Goal: Transaction & Acquisition: Book appointment/travel/reservation

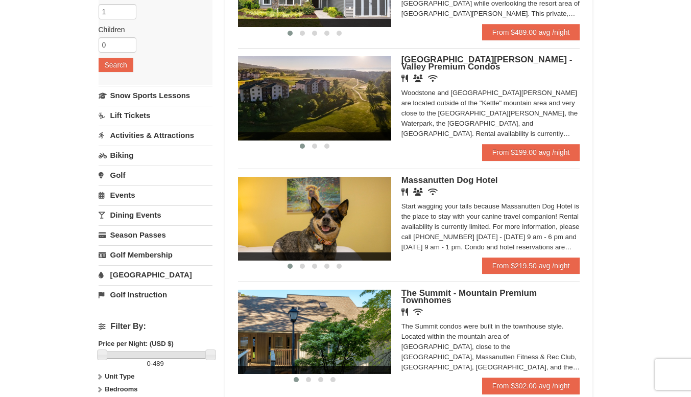
scroll to position [171, 0]
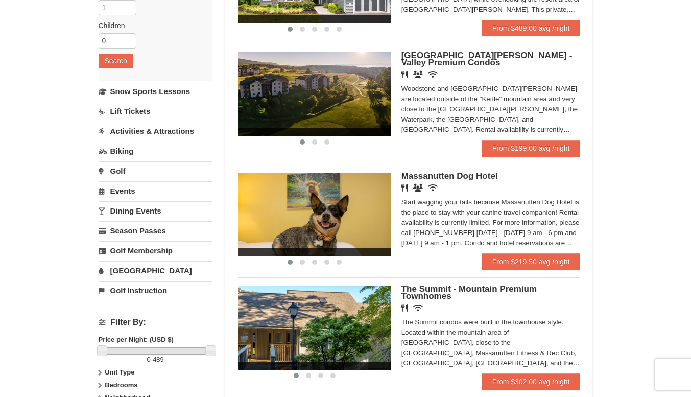
click at [332, 106] on img at bounding box center [314, 94] width 153 height 84
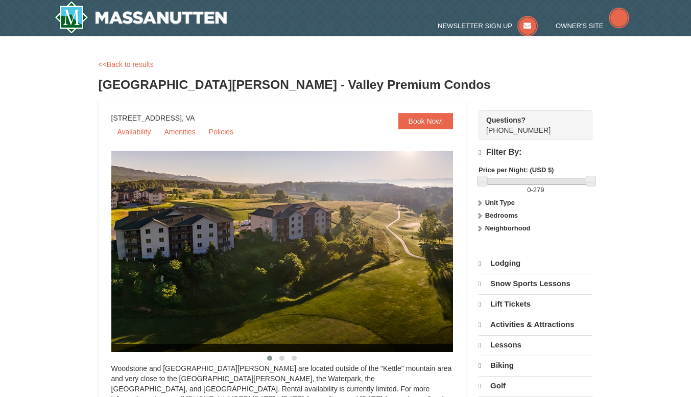
select select "10"
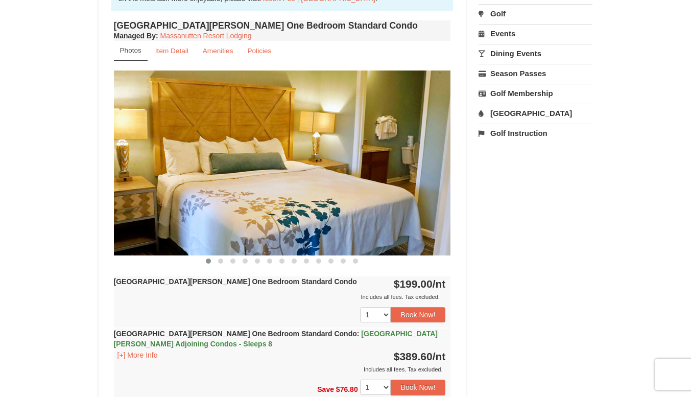
scroll to position [348, 0]
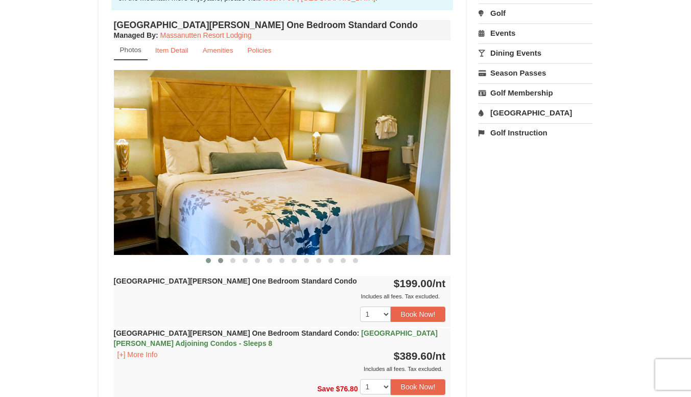
click at [216, 260] on button at bounding box center [221, 260] width 12 height 10
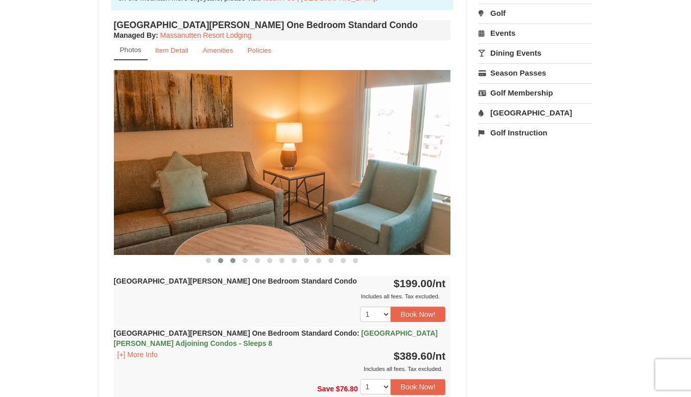
click at [233, 261] on span at bounding box center [232, 260] width 5 height 5
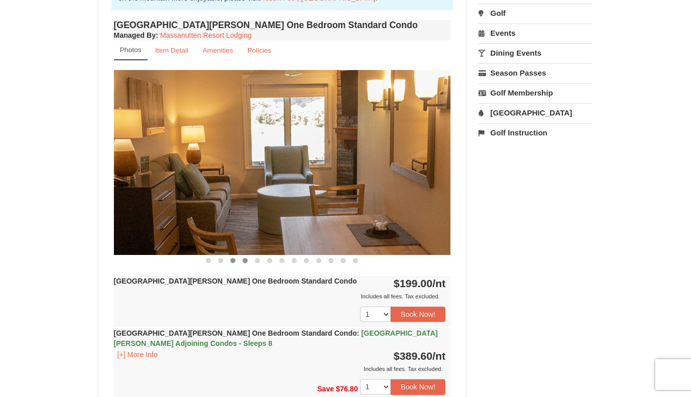
click at [246, 261] on span at bounding box center [245, 260] width 5 height 5
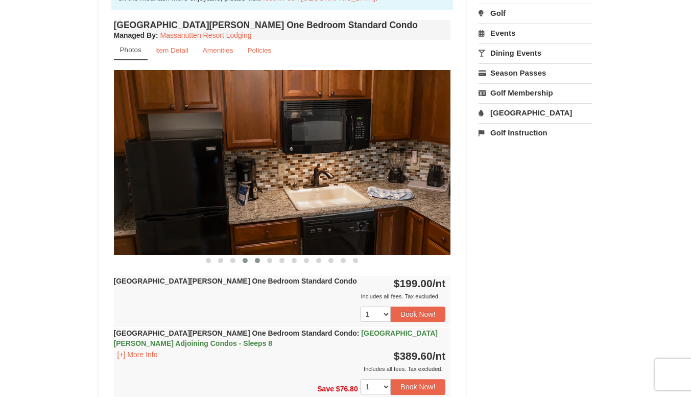
click at [259, 261] on span at bounding box center [257, 260] width 5 height 5
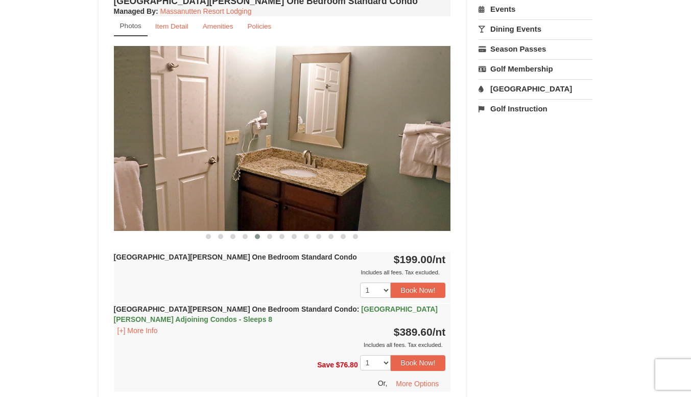
scroll to position [378, 0]
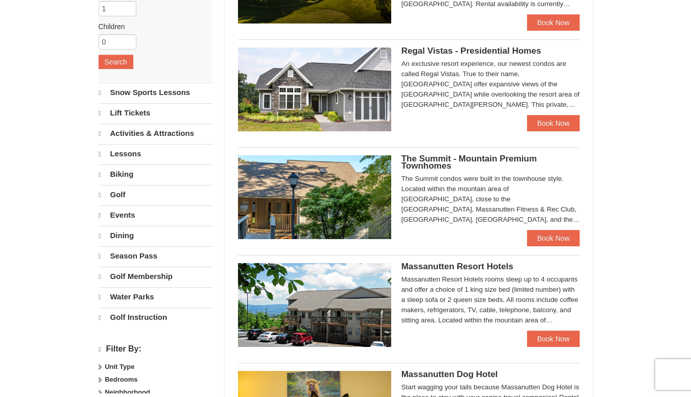
select select "10"
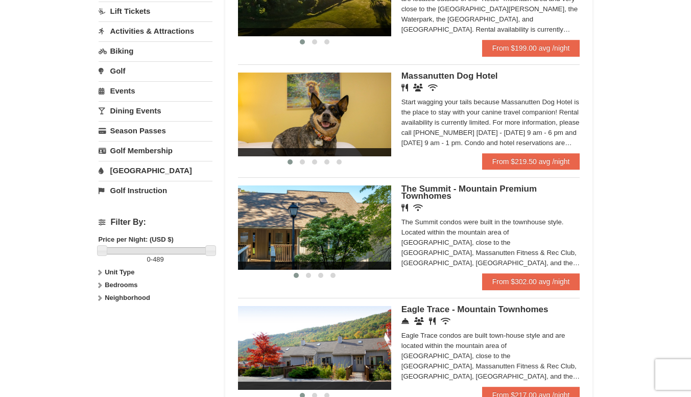
scroll to position [273, 0]
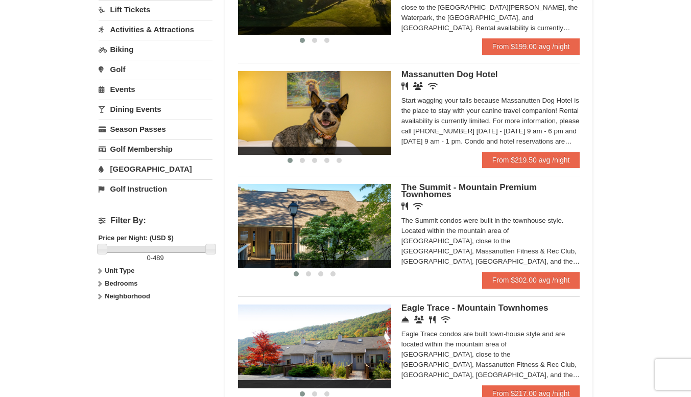
click at [109, 271] on strong "Unit Type" at bounding box center [120, 271] width 30 height 8
click at [108, 282] on strong "Bedrooms" at bounding box center [121, 283] width 33 height 8
click at [102, 308] on input "checkbox" at bounding box center [102, 307] width 7 height 7
checkbox input "true"
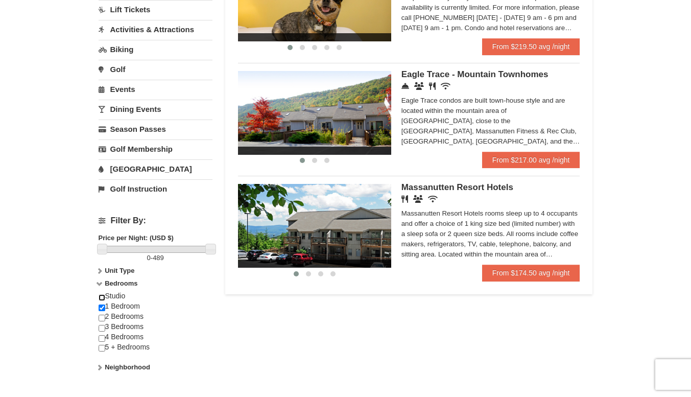
click at [102, 297] on input "checkbox" at bounding box center [102, 297] width 7 height 7
checkbox input "true"
click at [106, 363] on label "Neighborhood" at bounding box center [156, 367] width 114 height 10
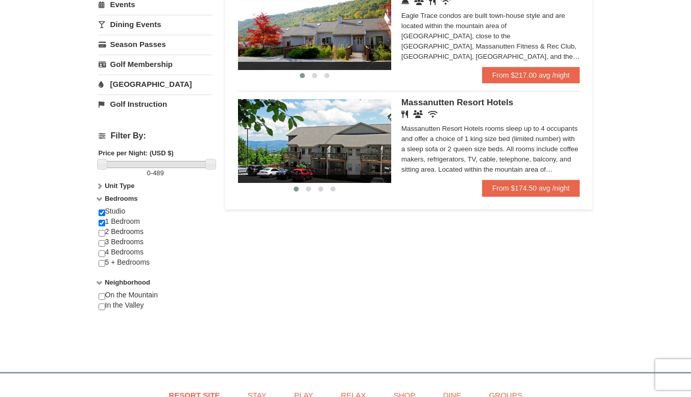
scroll to position [358, 0]
click at [205, 311] on div "On the Mountain In the Valley" at bounding box center [156, 305] width 114 height 31
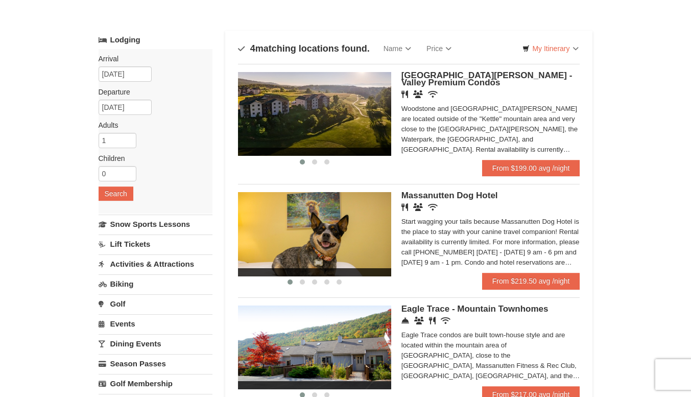
scroll to position [39, 0]
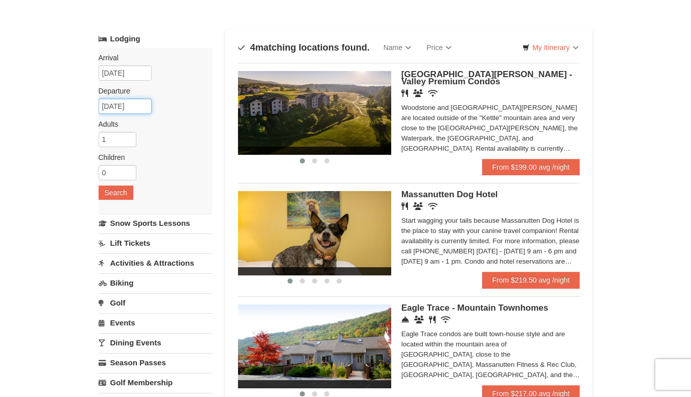
click at [134, 107] on input "[DATE]" at bounding box center [125, 106] width 53 height 15
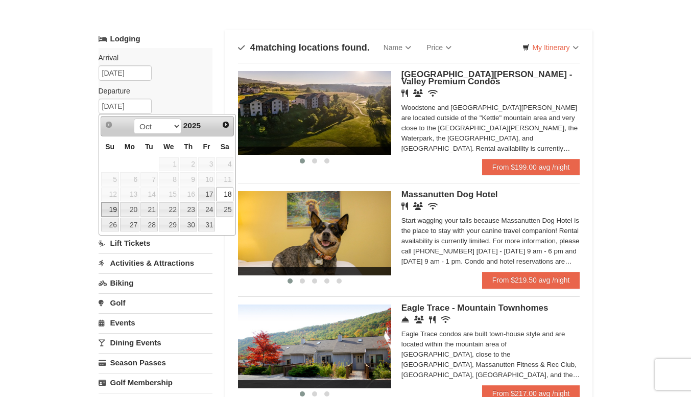
click at [111, 207] on link "19" at bounding box center [110, 209] width 18 height 14
type input "10/19/2025"
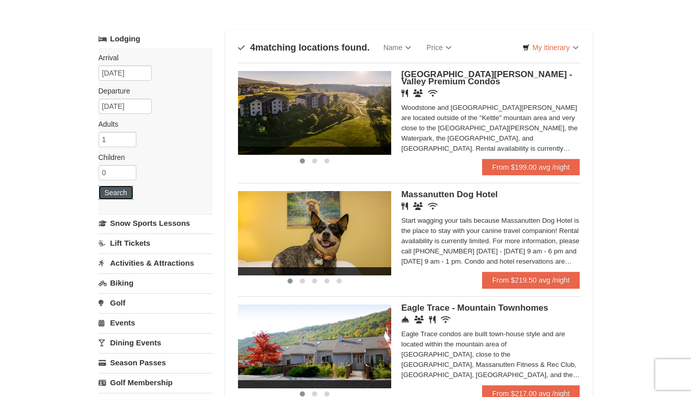
click at [125, 194] on button "Search" at bounding box center [116, 192] width 35 height 14
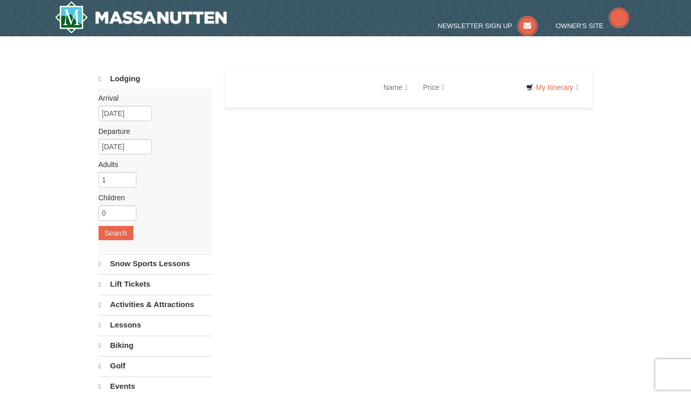
select select "10"
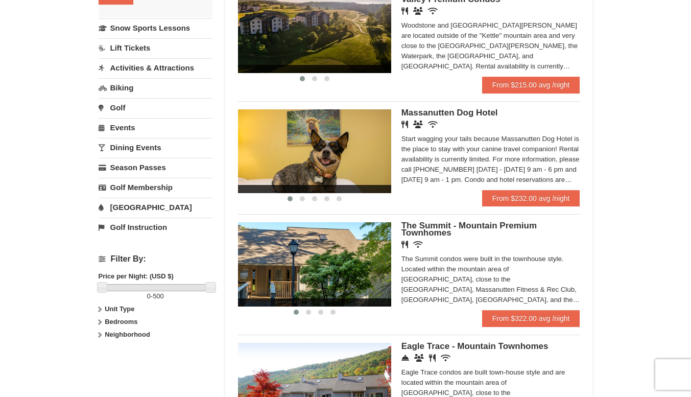
scroll to position [236, 0]
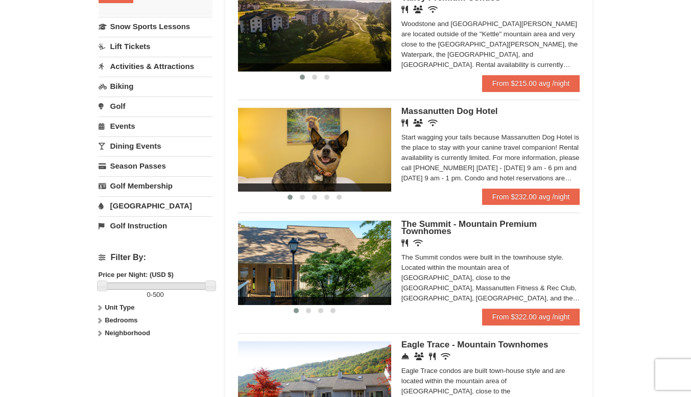
click at [111, 306] on strong "Unit Type" at bounding box center [120, 307] width 30 height 8
click at [106, 340] on strong "Bedrooms" at bounding box center [121, 341] width 33 height 8
click at [102, 354] on input "checkbox" at bounding box center [102, 354] width 7 height 7
checkbox input "true"
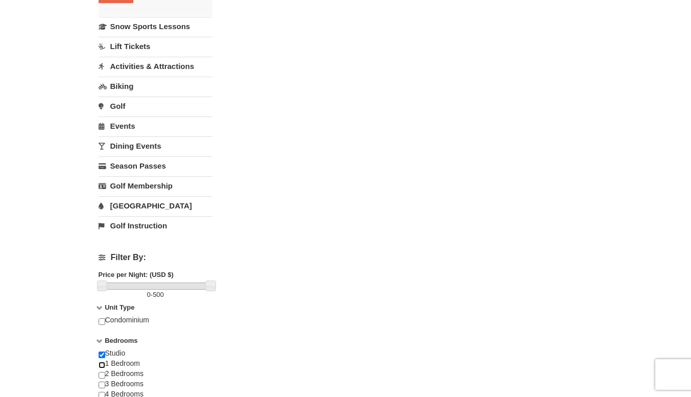
click at [101, 364] on input "checkbox" at bounding box center [102, 365] width 7 height 7
checkbox input "true"
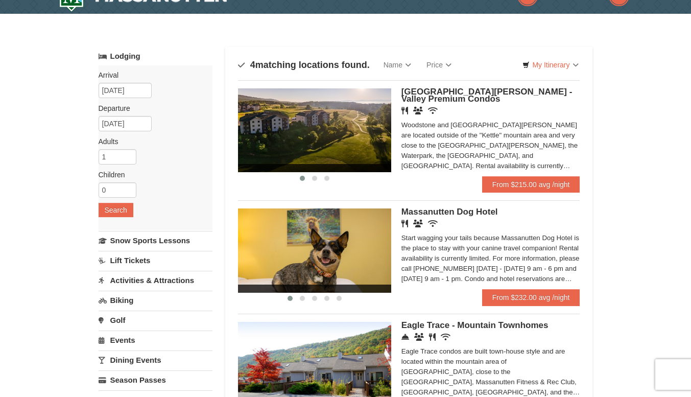
scroll to position [0, 0]
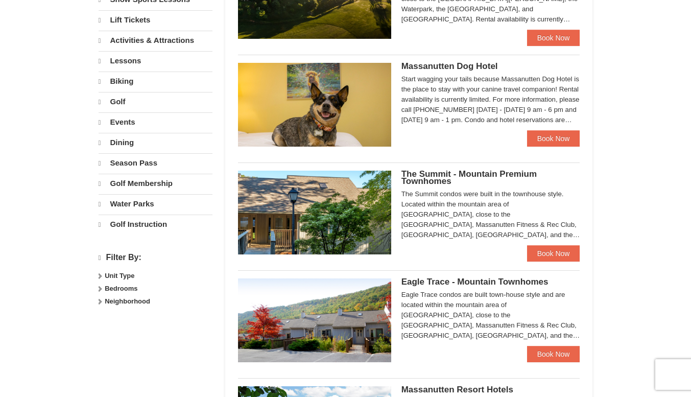
select select "10"
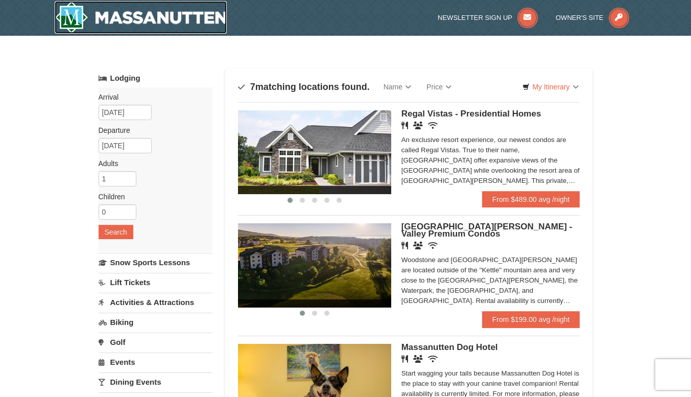
click at [73, 19] on img at bounding box center [141, 17] width 173 height 33
